Goal: Navigation & Orientation: Find specific page/section

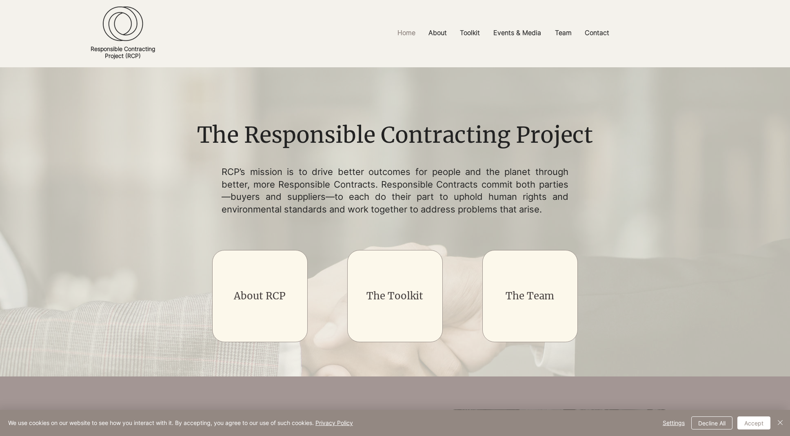
scroll to position [268, 0]
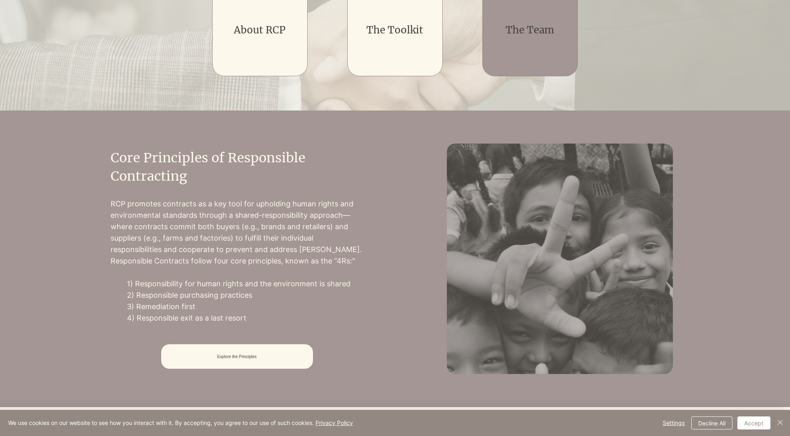
click at [538, 59] on div "main content" at bounding box center [530, 30] width 96 height 92
click at [529, 36] on link "The Team" at bounding box center [529, 30] width 49 height 13
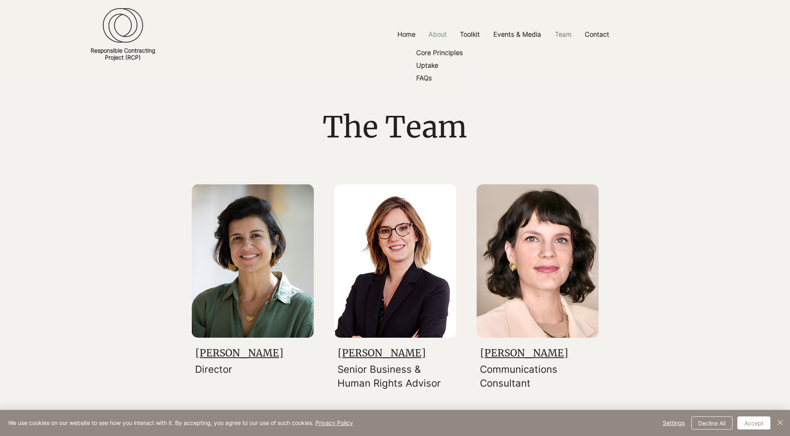
click at [443, 36] on p "About" at bounding box center [437, 34] width 27 height 18
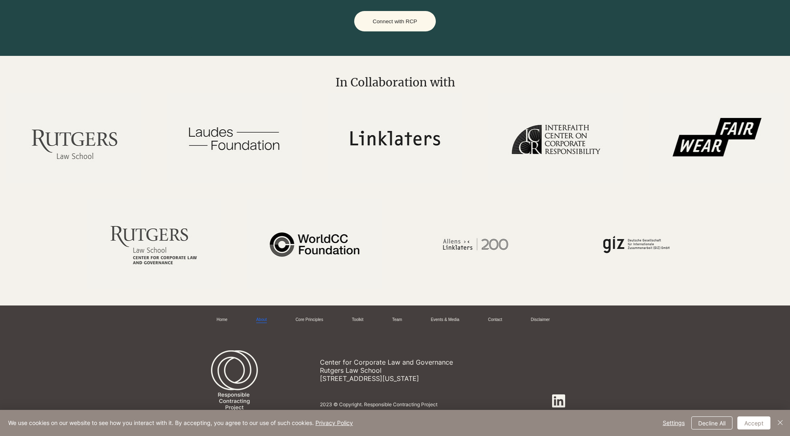
scroll to position [1862, 0]
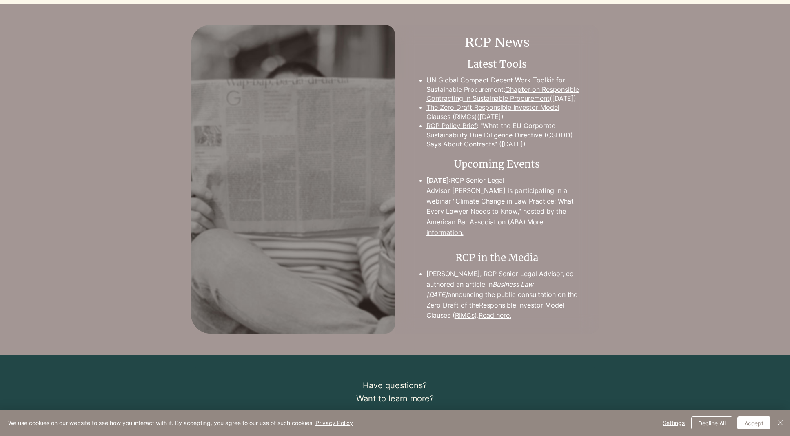
scroll to position [915, 0]
